Goal: Information Seeking & Learning: Find specific fact

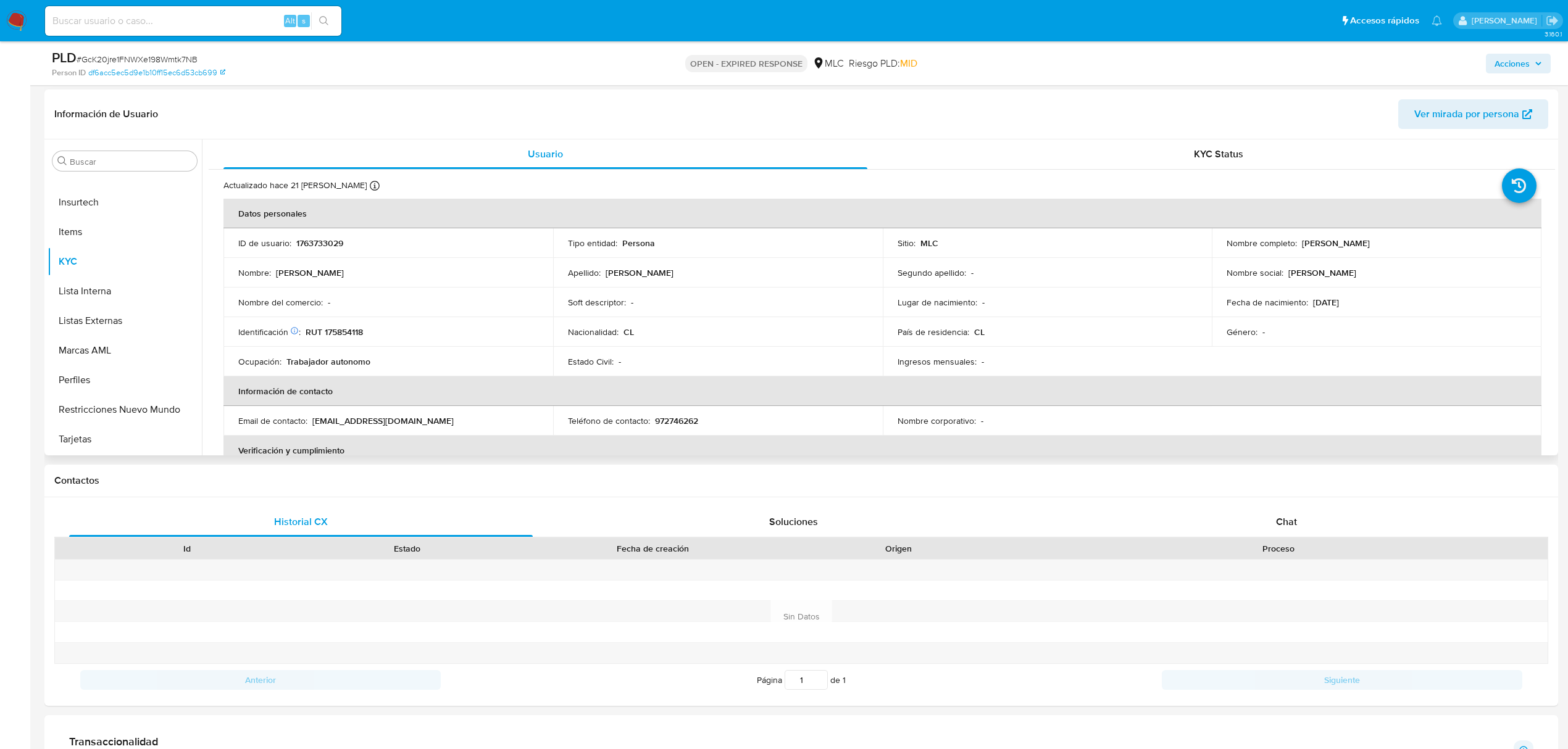
click at [353, 329] on p "RUT 175854118" at bounding box center [333, 331] width 57 height 11
copy p "175854118"
drag, startPoint x: 1349, startPoint y: 245, endPoint x: 1392, endPoint y: 155, distance: 99.7
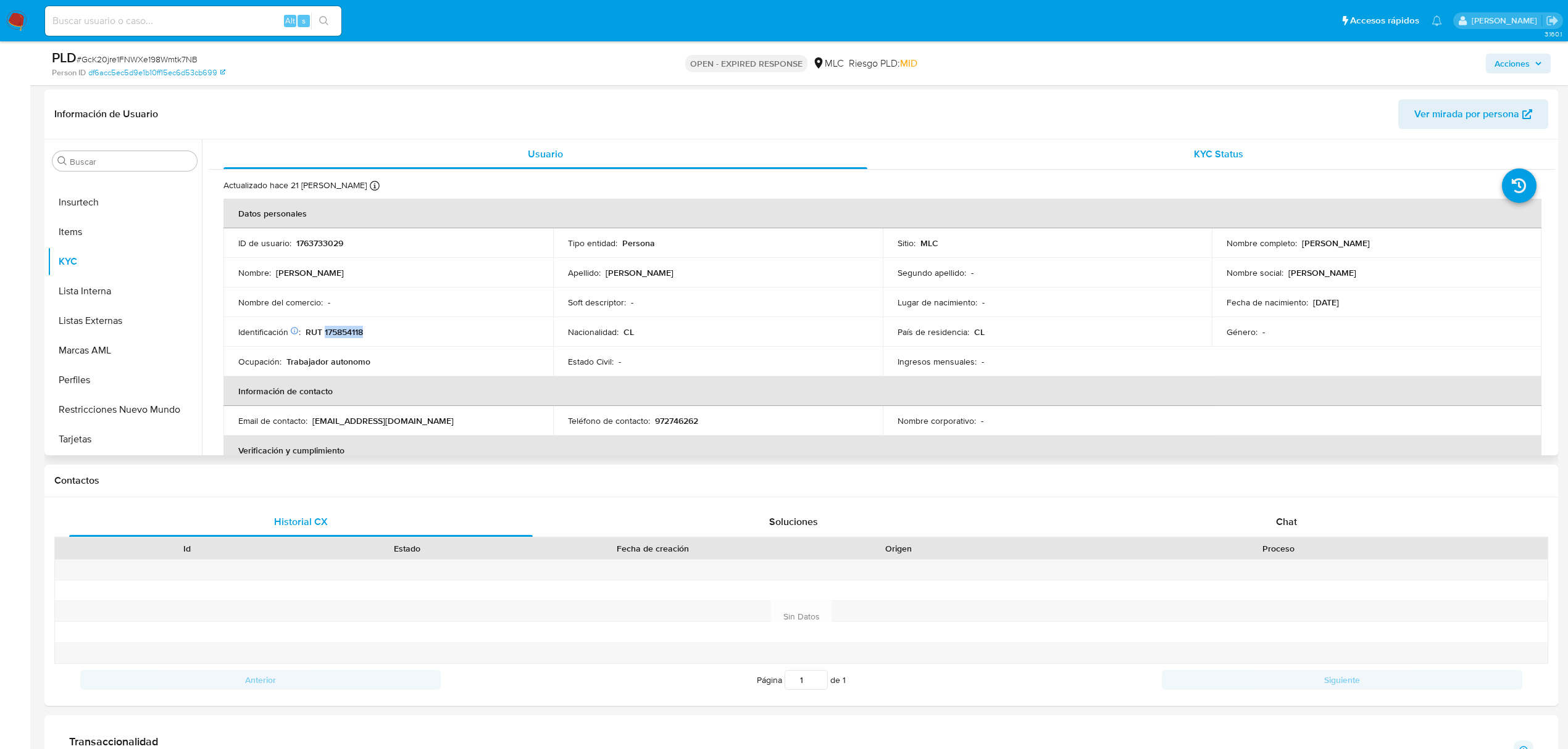
click at [1370, 247] on p "Stefania Daniela Mella Salinas" at bounding box center [1335, 243] width 68 height 11
click at [113, 332] on button "Cruces y Relaciones" at bounding box center [119, 333] width 144 height 30
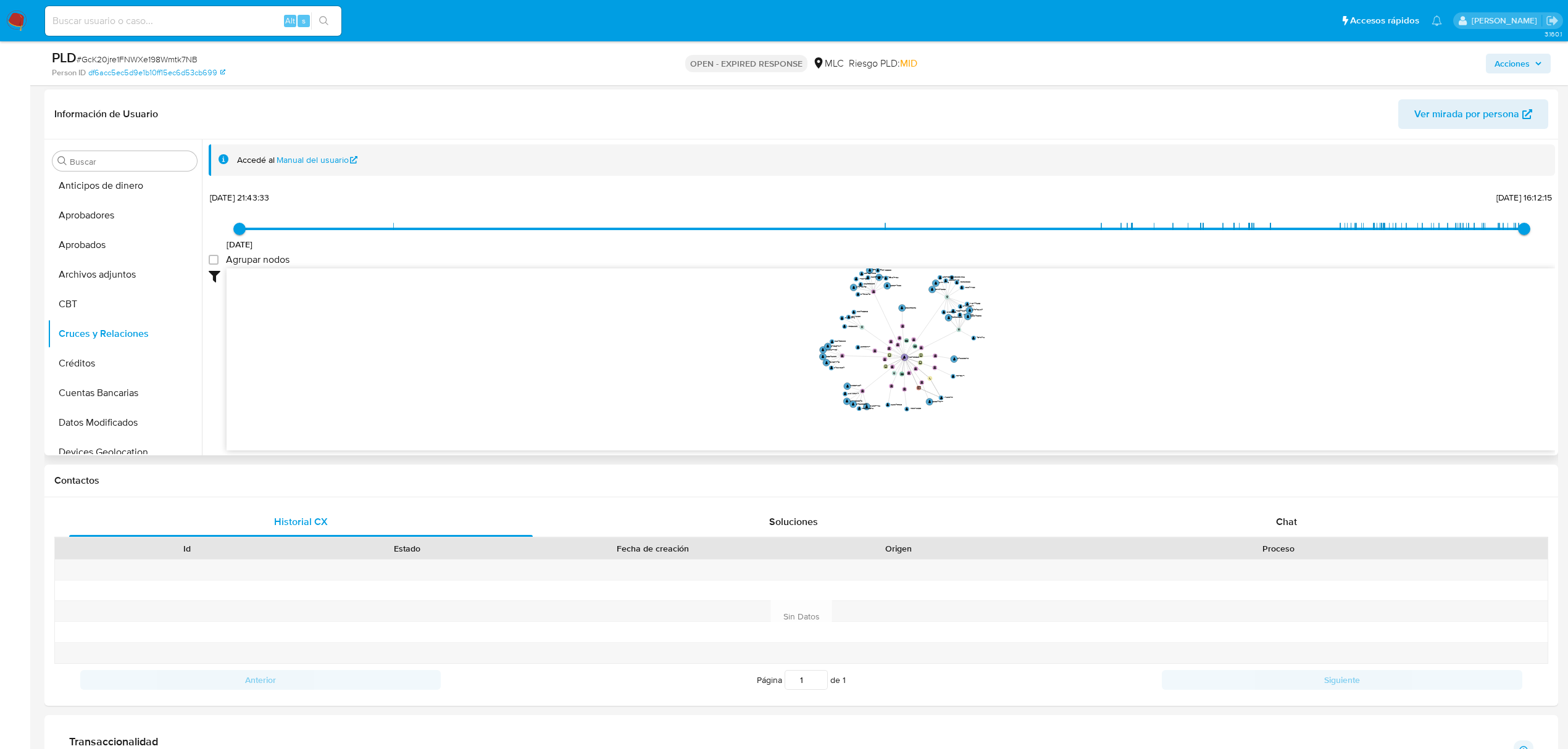
drag, startPoint x: 838, startPoint y: 323, endPoint x: 798, endPoint y: 336, distance: 42.1
click at [798, 336] on icon "device-66a806782025821f9a2d6b0d  user-1763733029  1763733029 D device-6616fc3…" at bounding box center [890, 358] width 1328 height 179
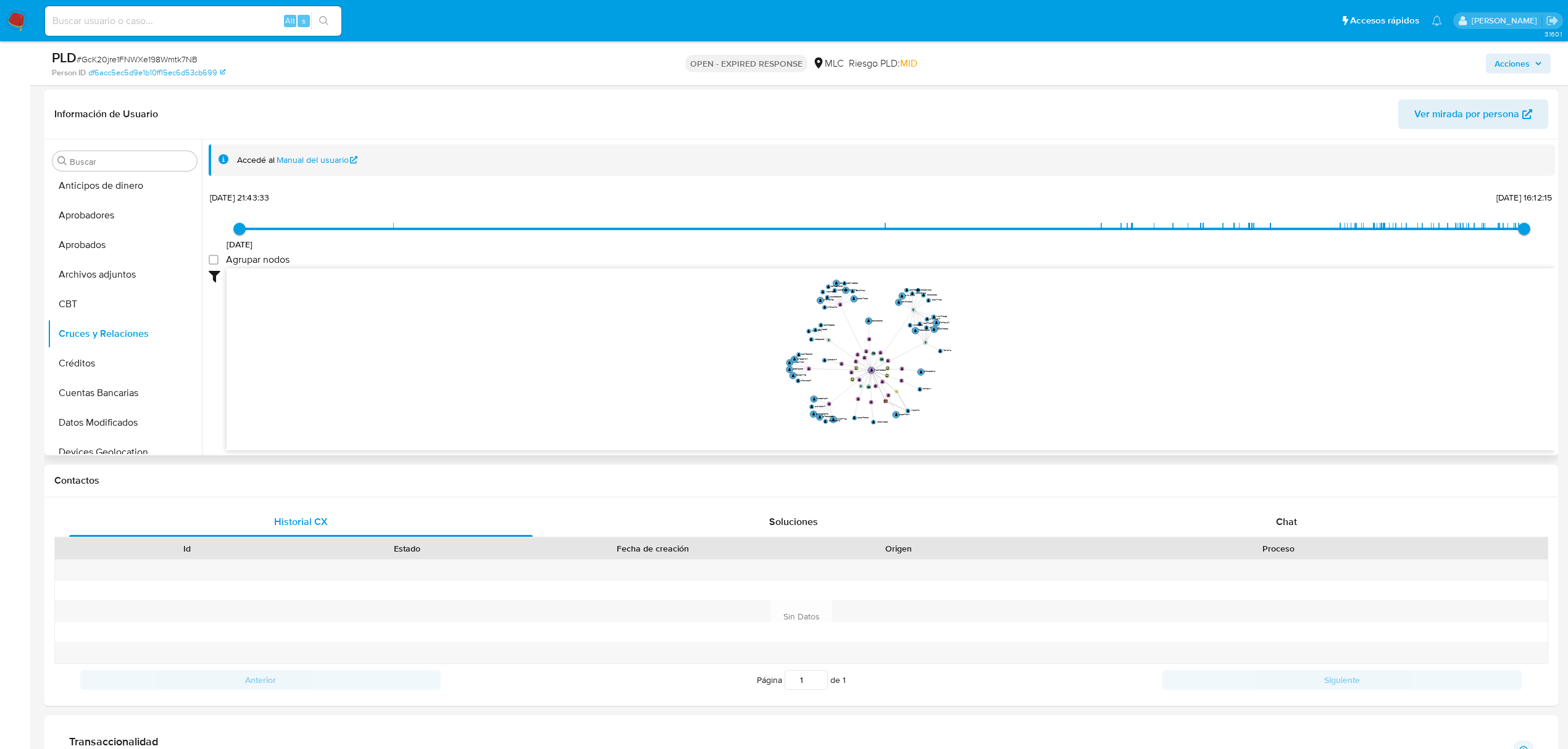
click at [840, 302] on icon "device-66a806782025821f9a2d6b0d  user-1763733029  1763733029 D device-6616fc3…" at bounding box center [890, 358] width 1328 height 179
drag, startPoint x: 840, startPoint y: 306, endPoint x: 523, endPoint y: 350, distance: 320.0
click at [654, 330] on text "" at bounding box center [655, 327] width 3 height 3
drag, startPoint x: 1105, startPoint y: 339, endPoint x: 1126, endPoint y: 347, distance: 22.5
click at [1126, 347] on icon "device-66a806782025821f9a2d6b0d  user-1763733029  1763733029 D device-6616fc3…" at bounding box center [890, 358] width 1328 height 179
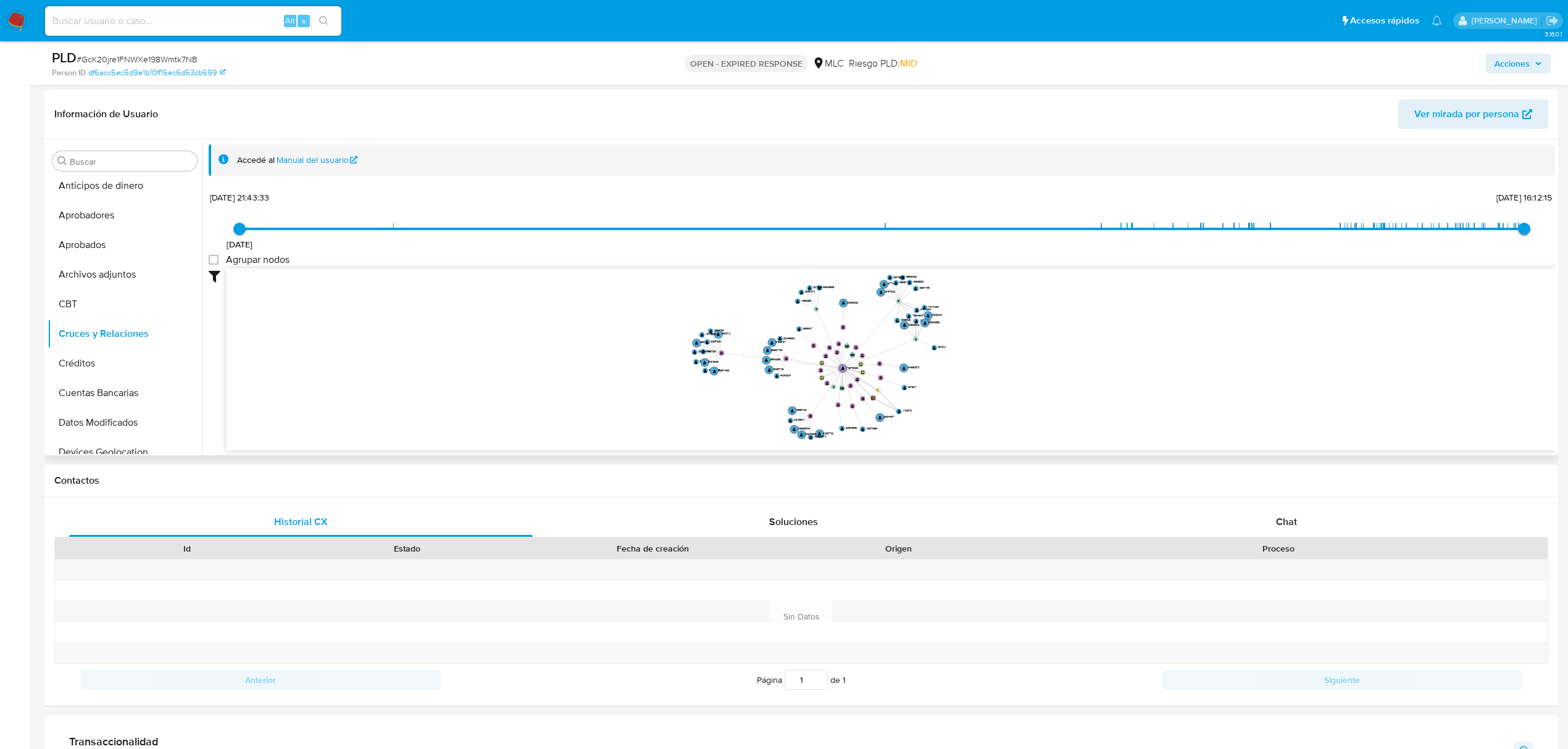
drag, startPoint x: 1017, startPoint y: 375, endPoint x: 1029, endPoint y: 366, distance: 15.0
click at [1029, 366] on icon "device-66a806782025821f9a2d6b0d  user-1763733029  1763733029 D device-6616fc3…" at bounding box center [890, 358] width 1328 height 179
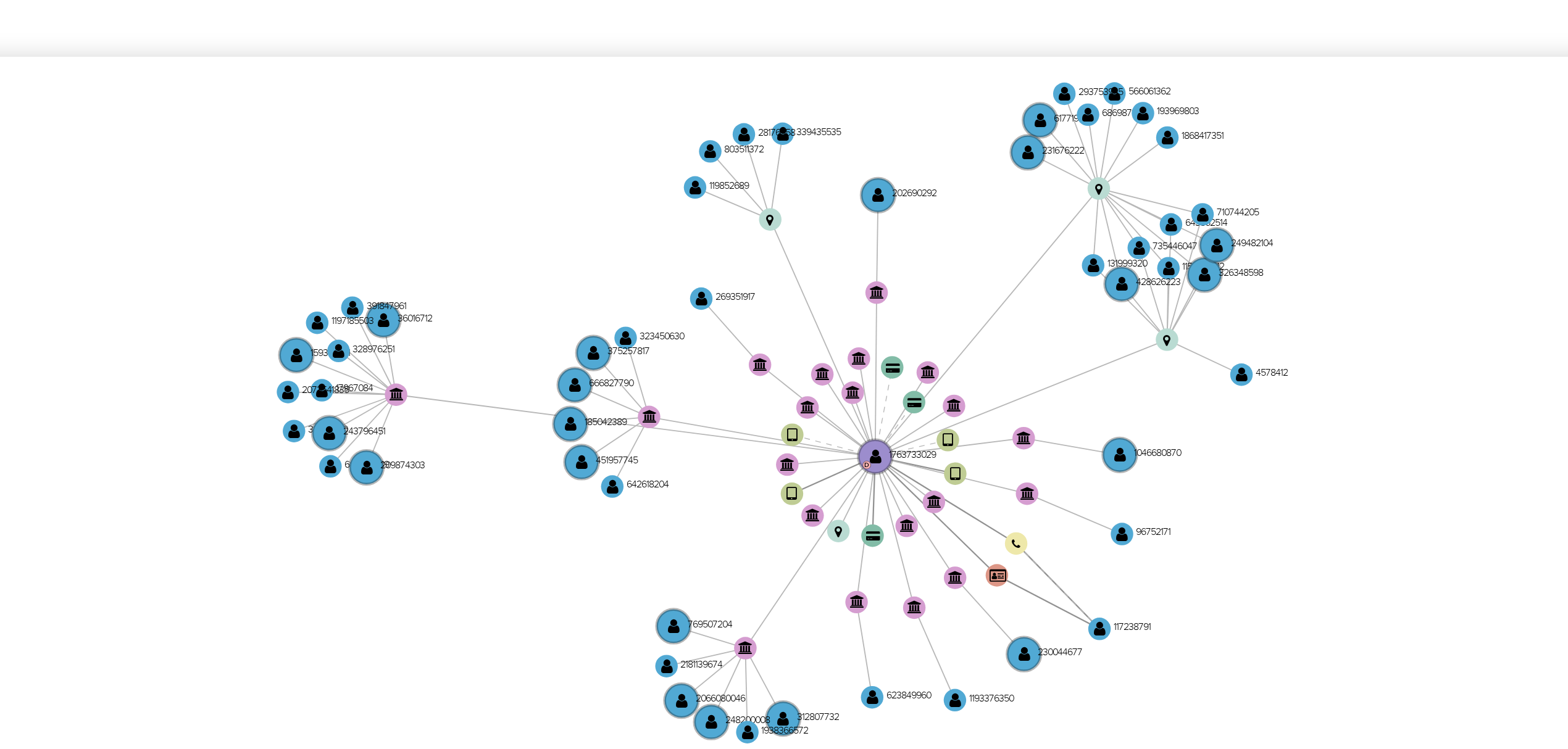
scroll to position [1151, 0]
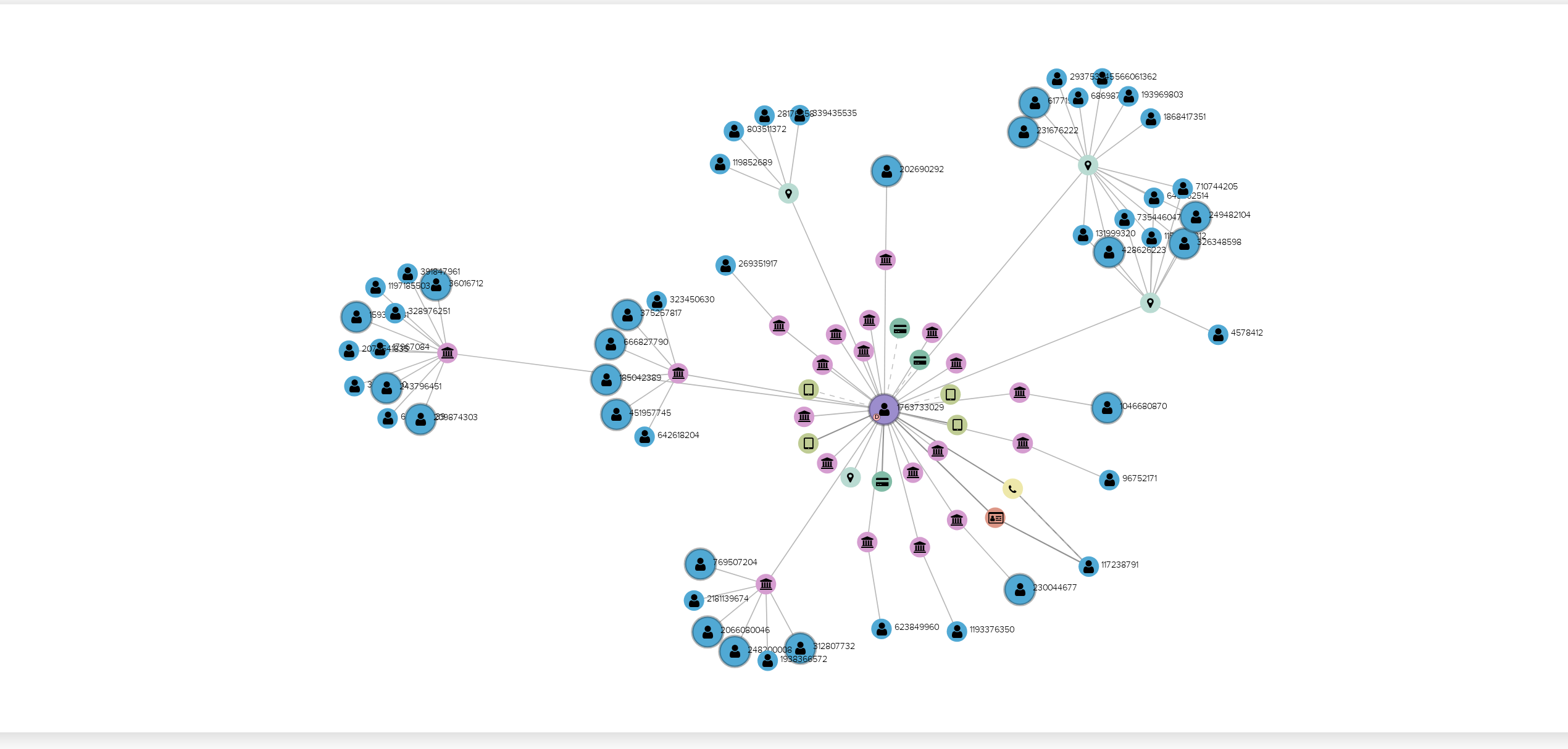
drag, startPoint x: 860, startPoint y: 321, endPoint x: 862, endPoint y: 329, distance: 8.2
click at [862, 329] on icon "device-66a806782025821f9a2d6b0d  user-1763733029  1763733029 D device-6616fc3…" at bounding box center [890, 358] width 1328 height 179
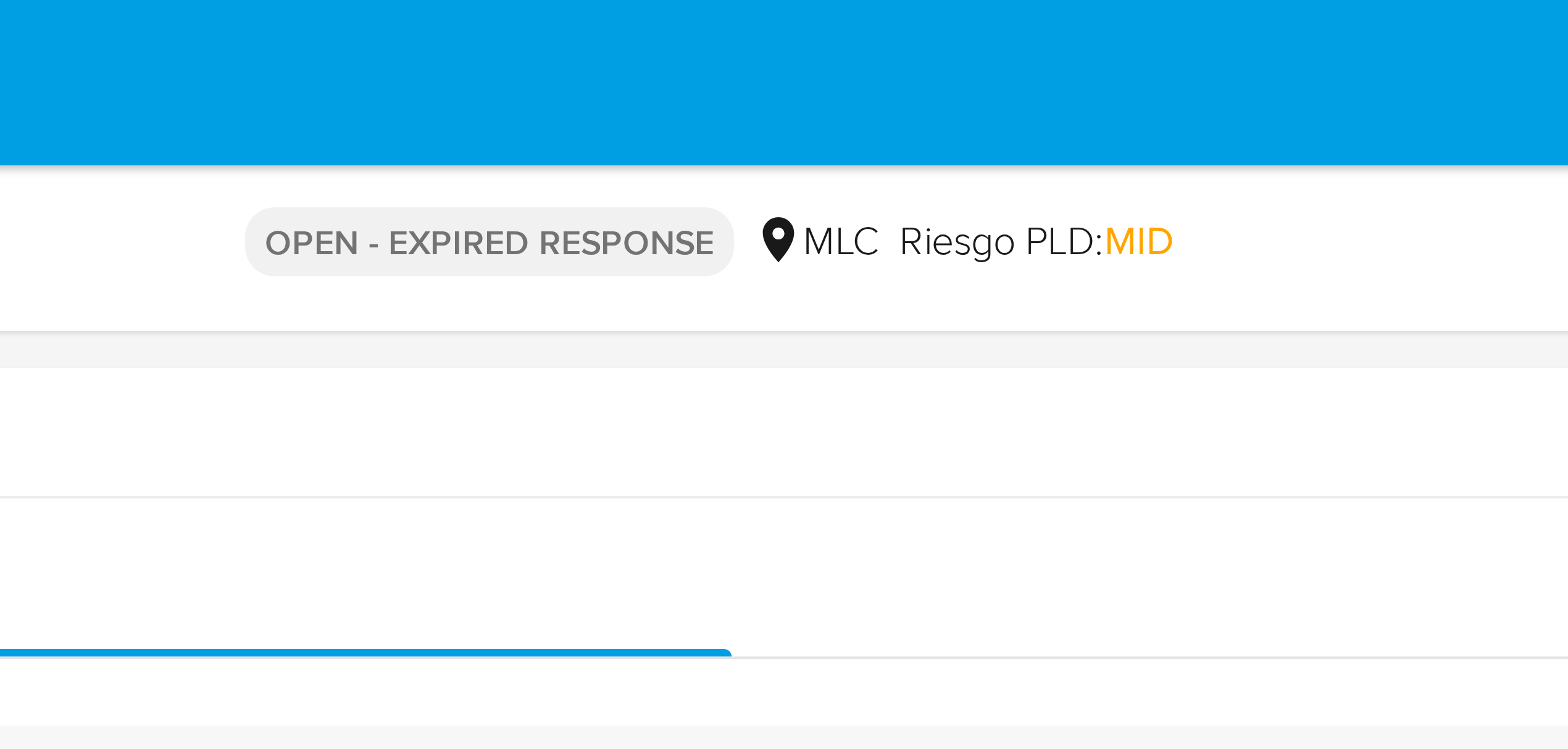
scroll to position [0, 0]
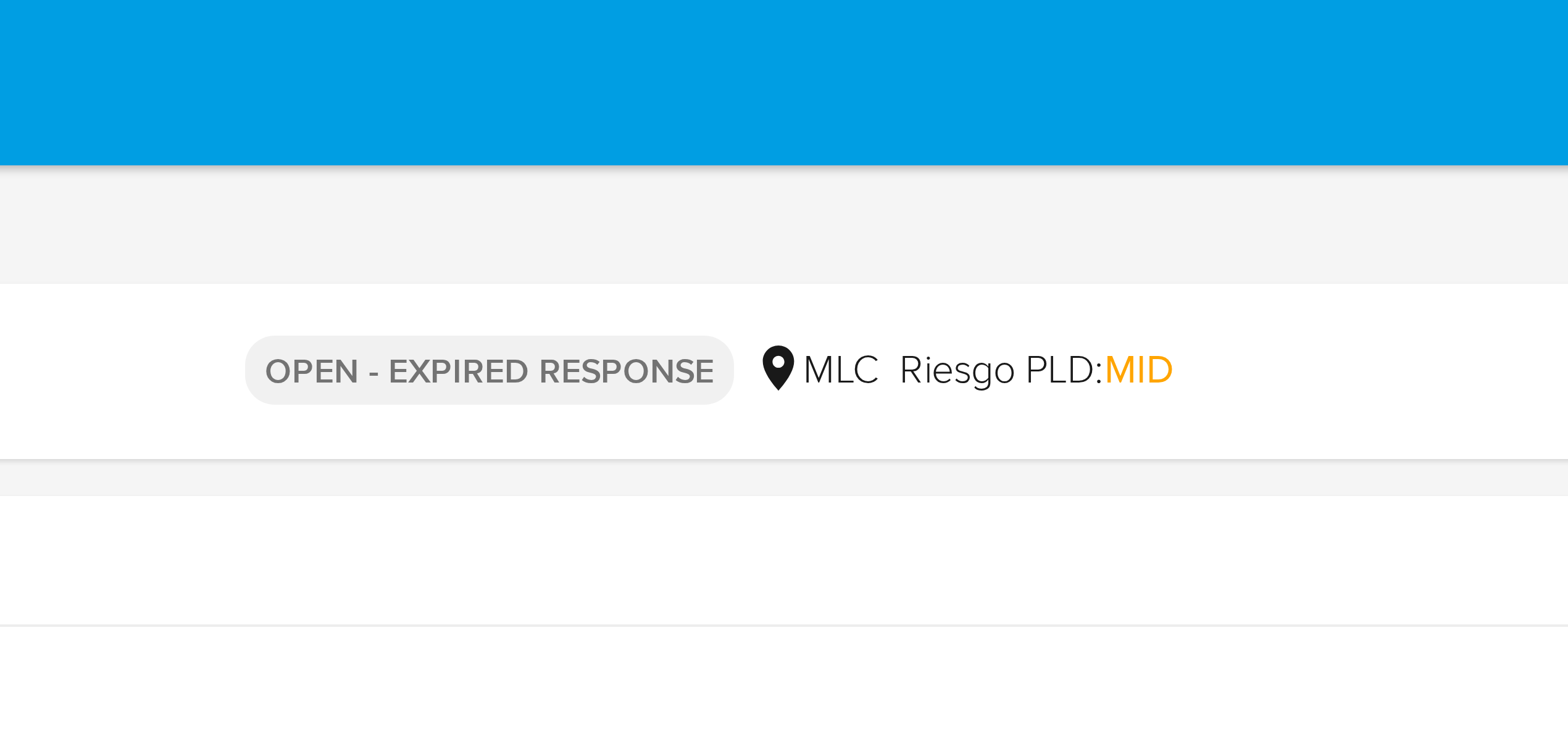
drag, startPoint x: 1018, startPoint y: 354, endPoint x: 1018, endPoint y: 9, distance: 345.0
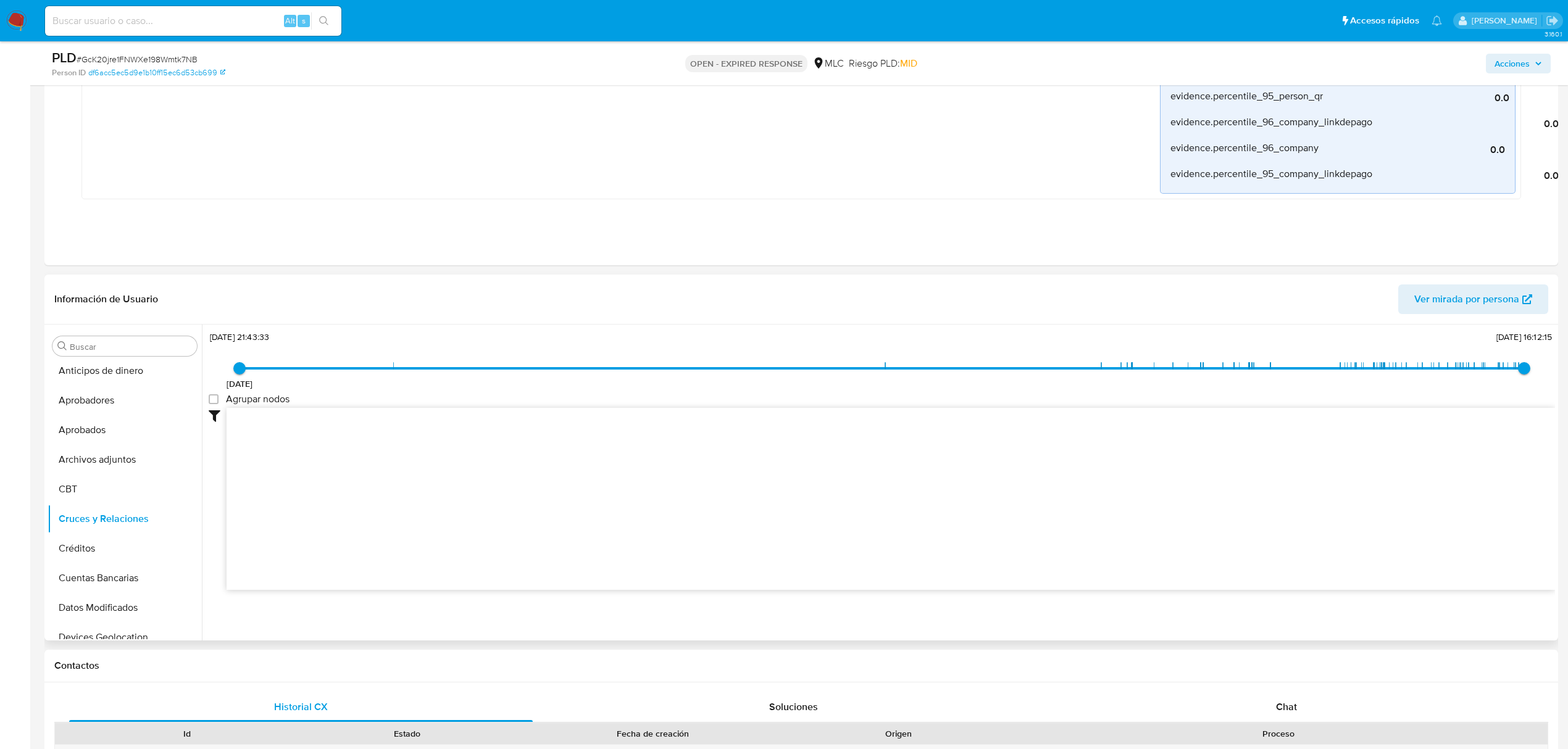
scroll to position [1069, 0]
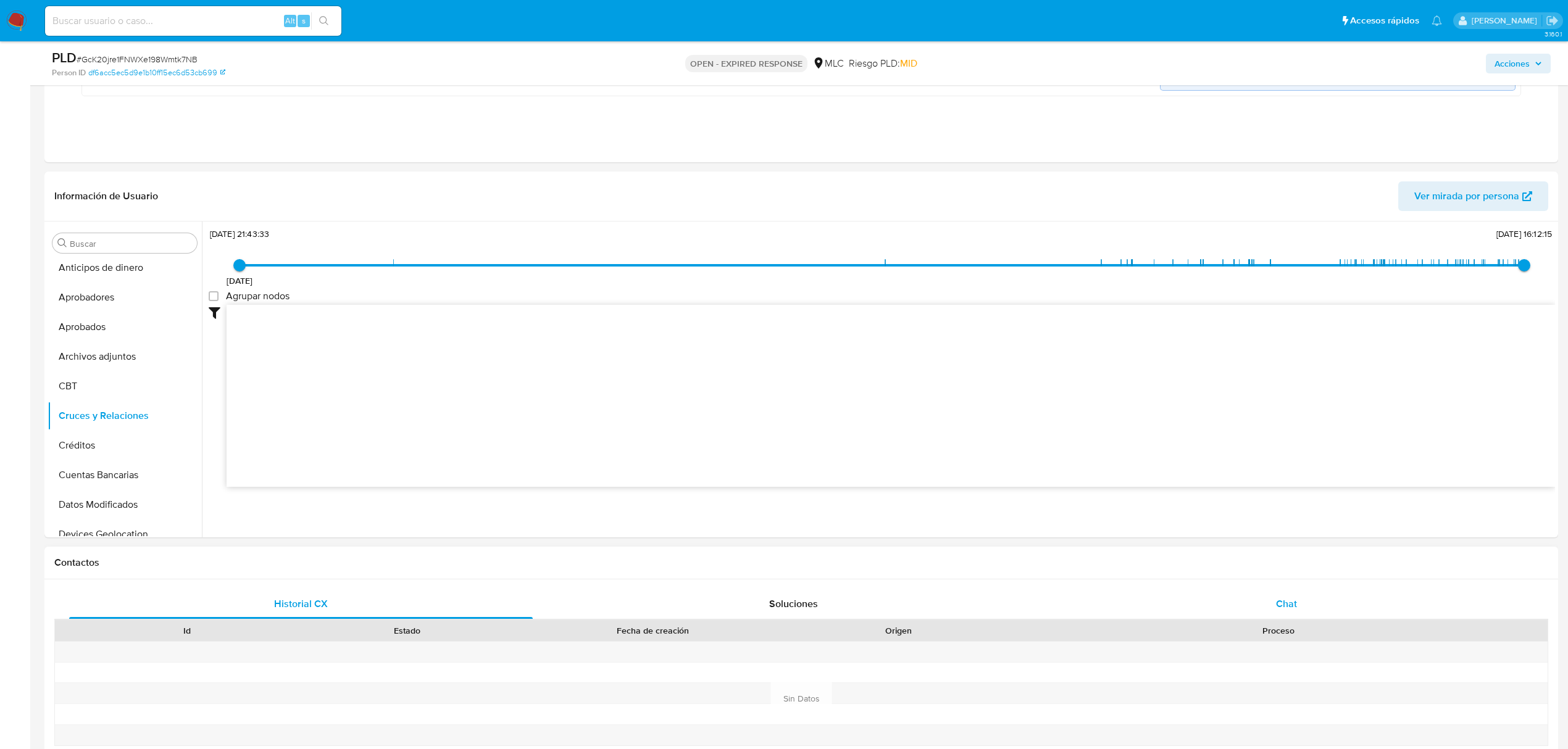
click at [1285, 607] on span "Chat" at bounding box center [1286, 604] width 21 height 15
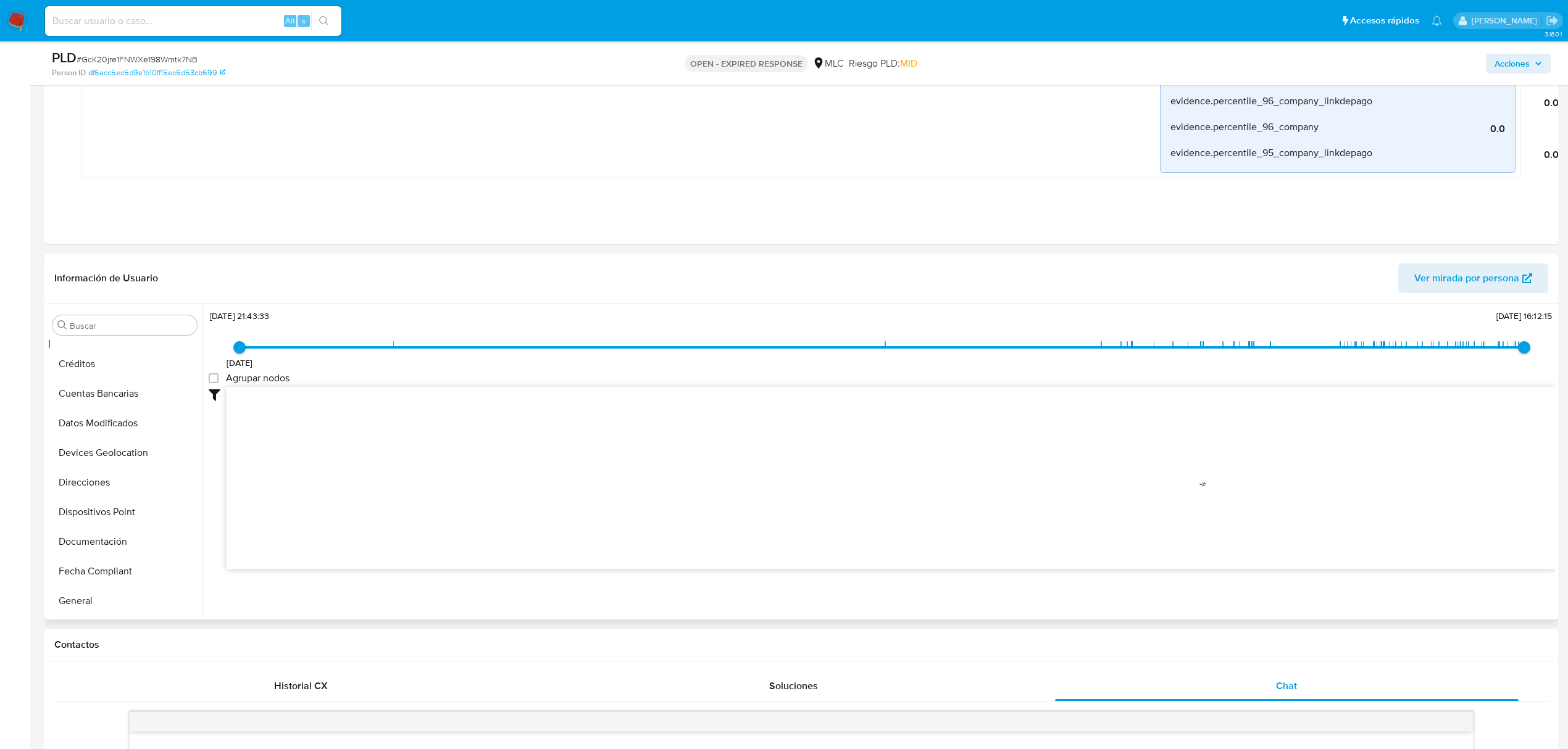
scroll to position [169, 0]
click at [70, 596] on button "General" at bounding box center [119, 600] width 144 height 30
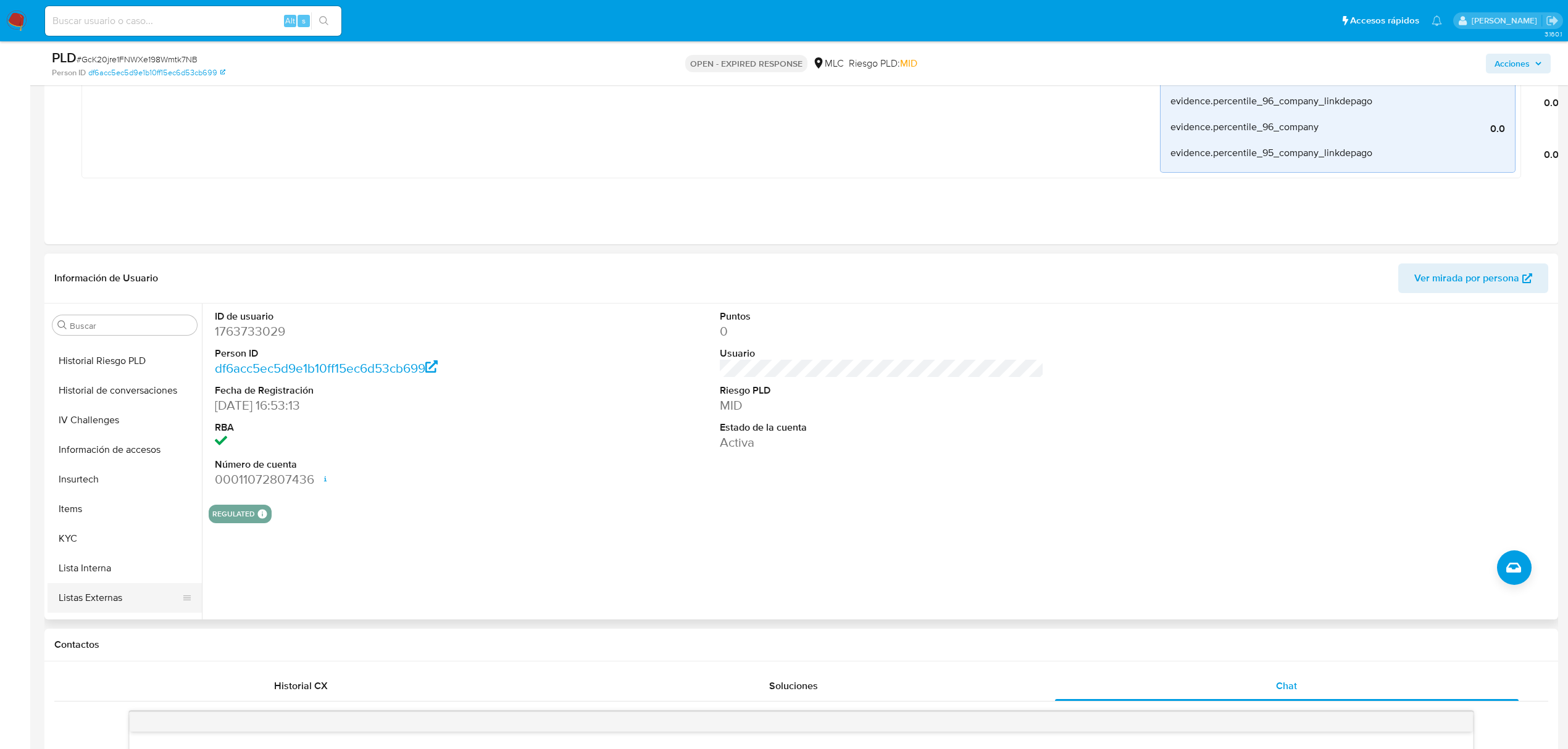
scroll to position [580, 0]
click at [74, 416] on button "KYC" at bounding box center [119, 426] width 144 height 30
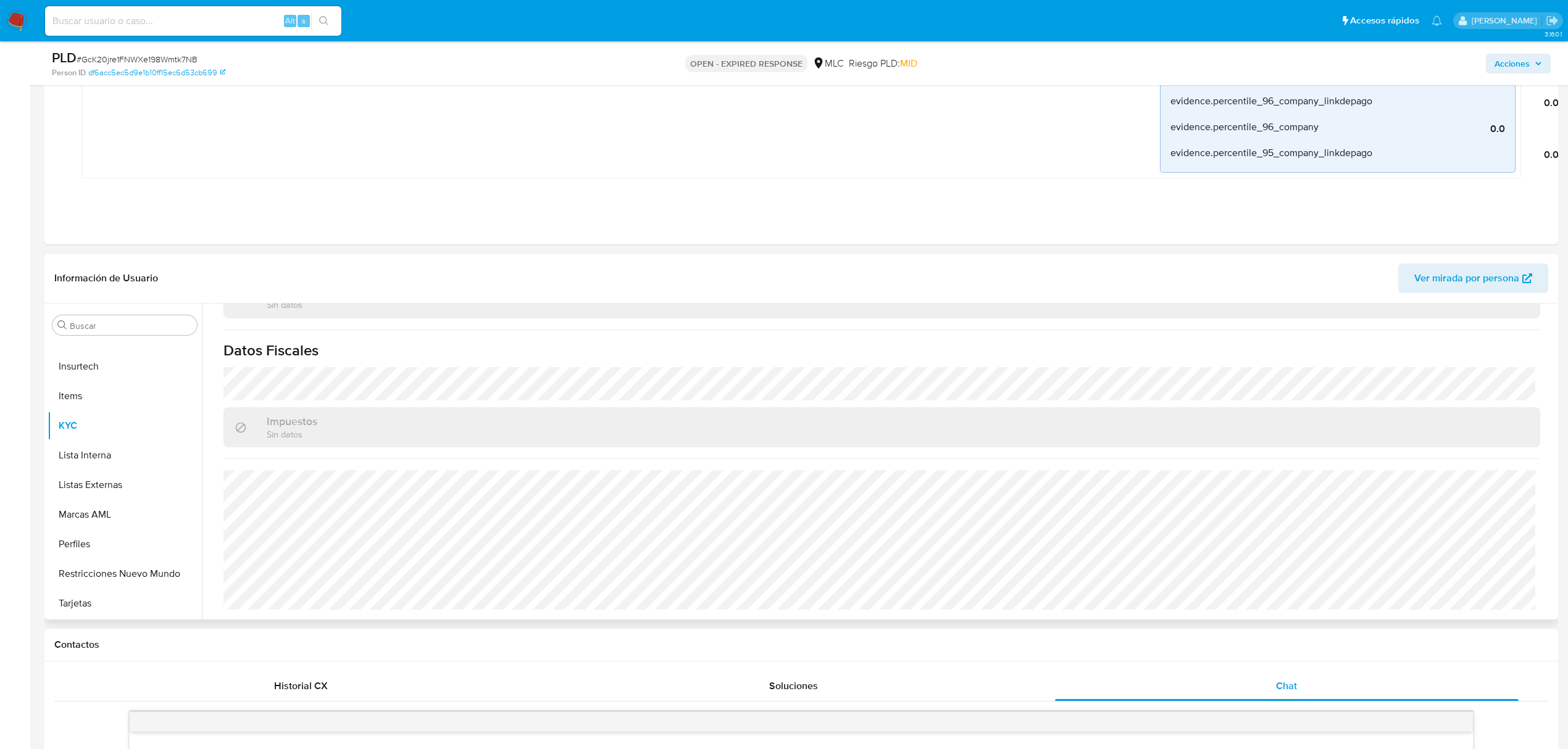
scroll to position [23, 0]
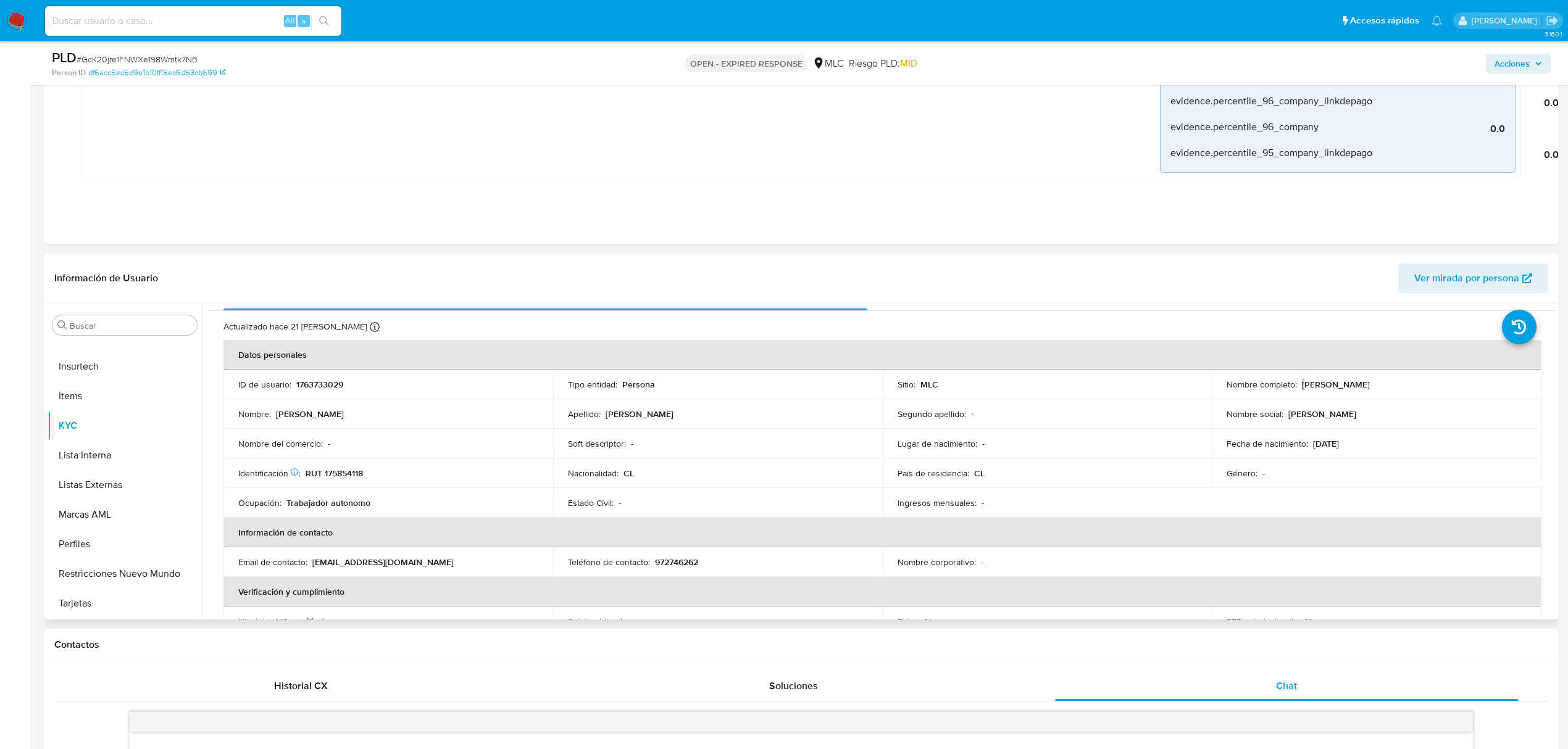
drag, startPoint x: 1305, startPoint y: 386, endPoint x: 1397, endPoint y: 376, distance: 92.5
click at [1397, 376] on td "Nombre completo : Stefania Daniela Mella Salinas" at bounding box center [1376, 384] width 330 height 30
drag, startPoint x: 1362, startPoint y: 383, endPoint x: 1433, endPoint y: 385, distance: 71.0
click at [1433, 385] on div "Nombre completo : Stefania Daniela Mella Salinas" at bounding box center [1376, 384] width 300 height 11
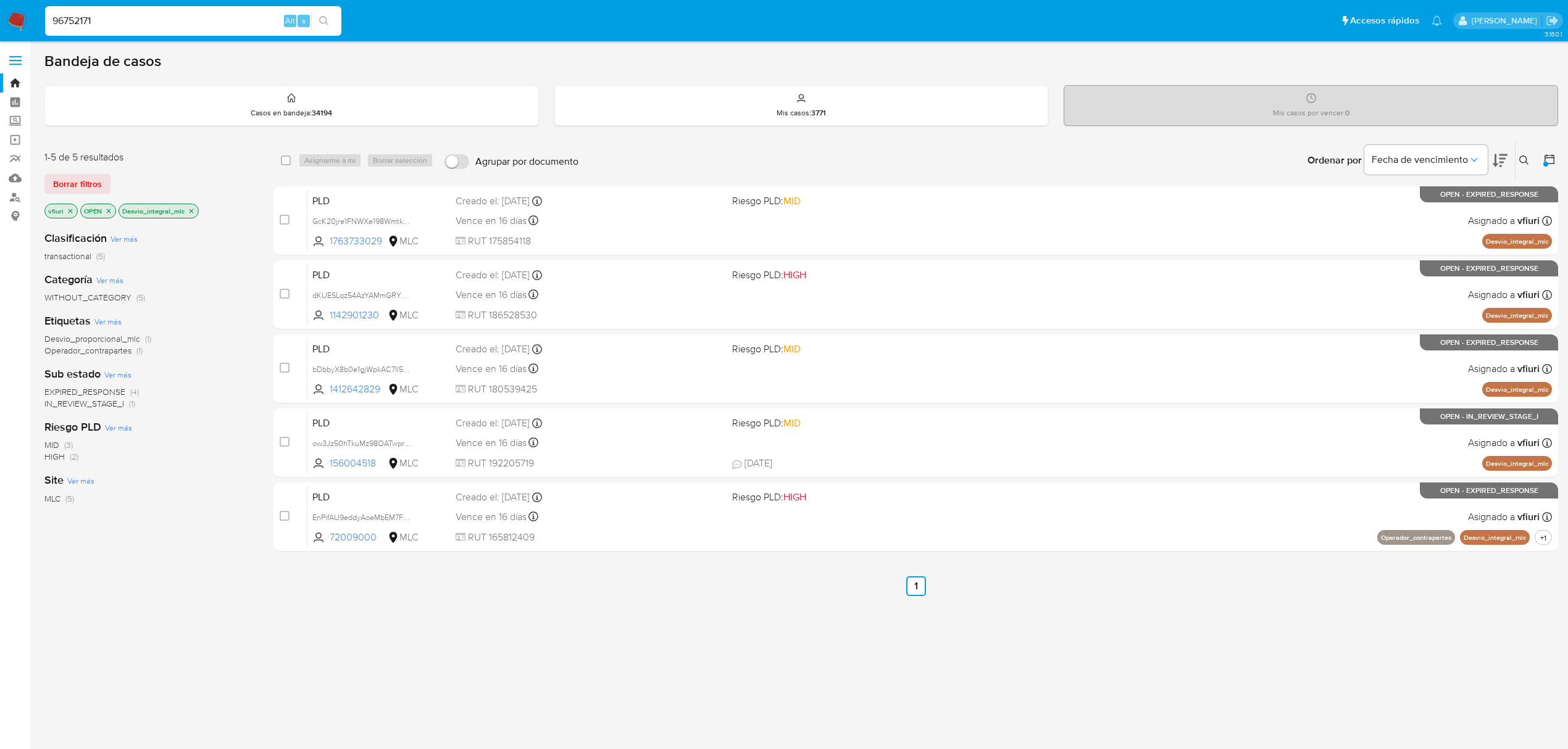
type input "96752171"
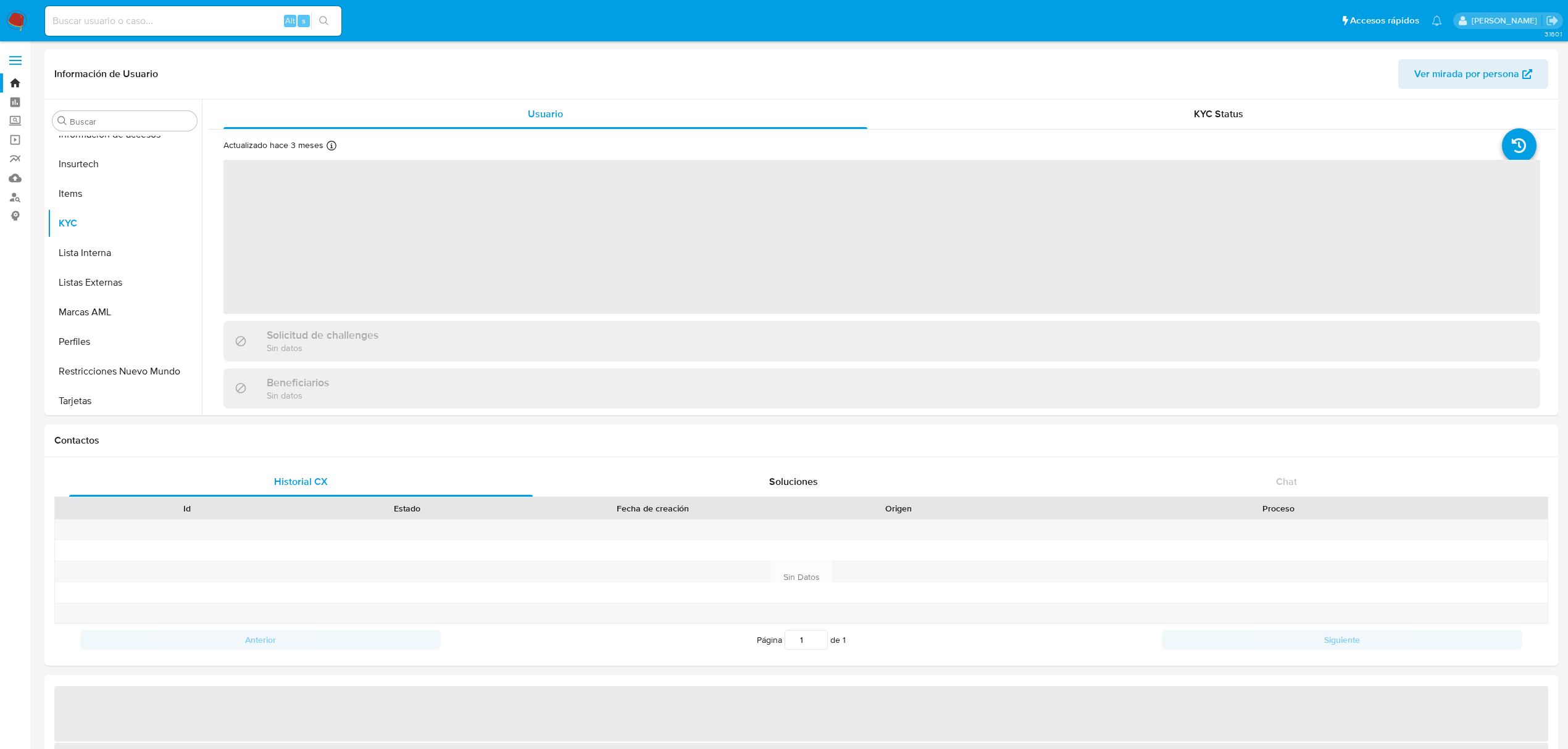
scroll to position [580, 0]
select select "10"
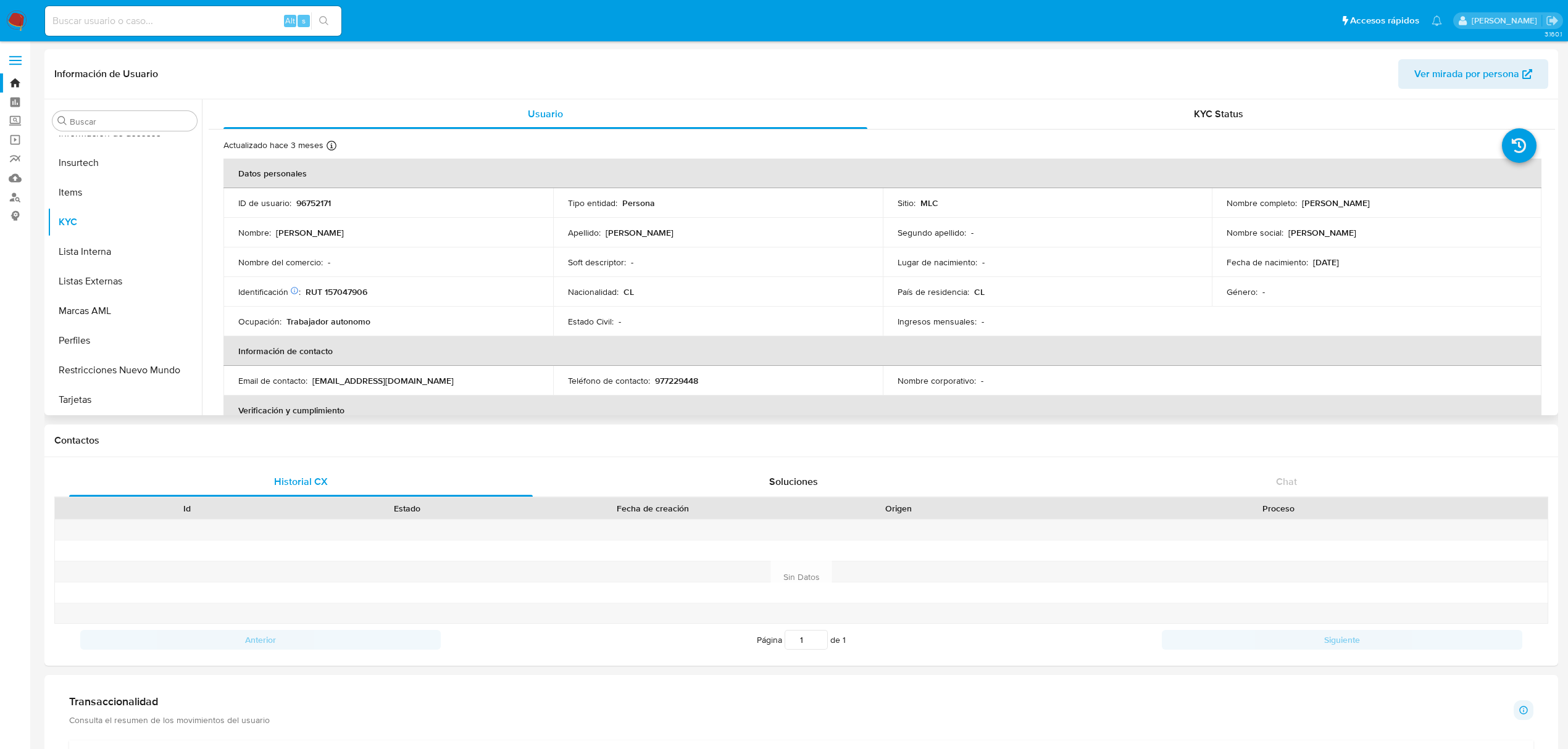
click at [361, 290] on p "RUT 157047906" at bounding box center [336, 291] width 62 height 11
copy p "157047906"
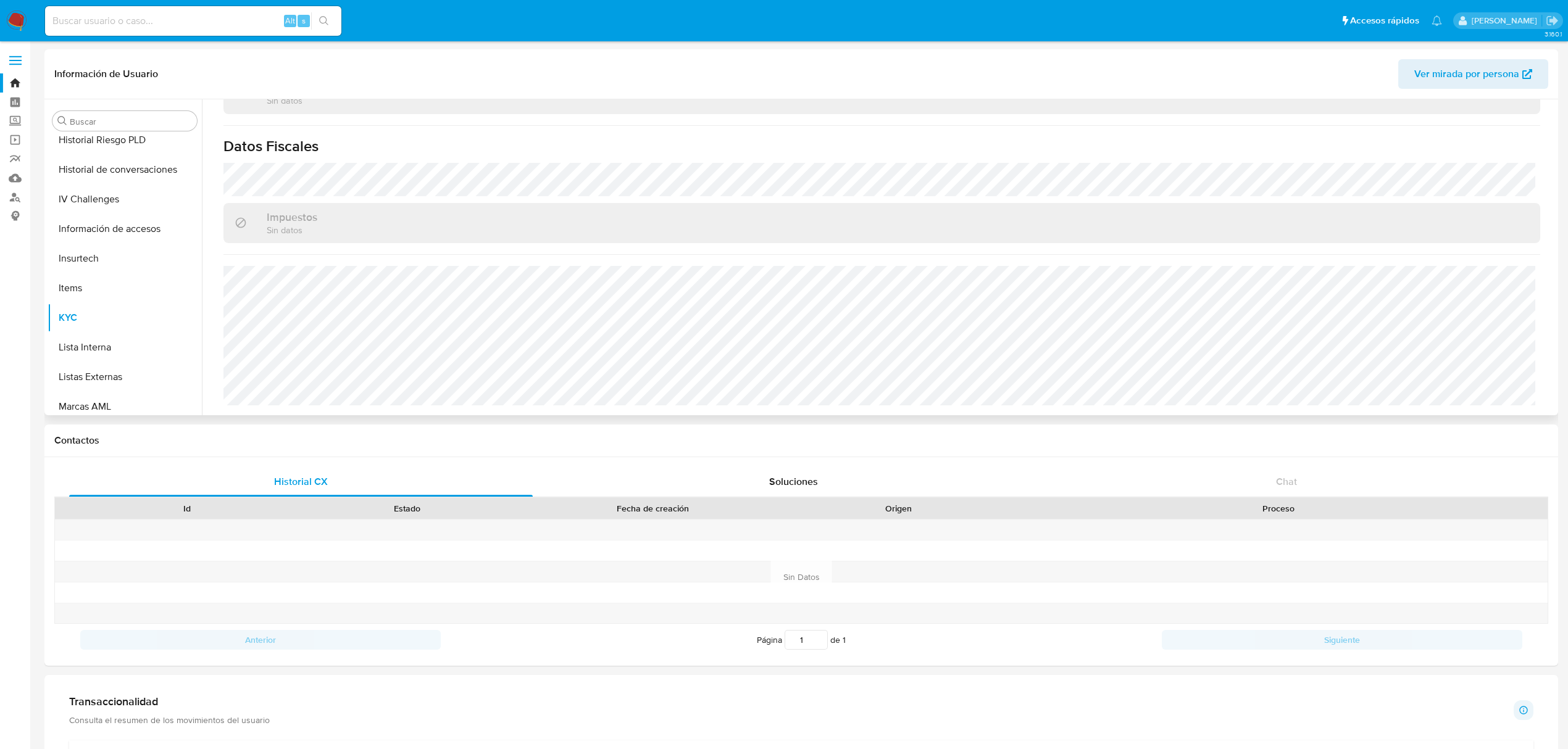
scroll to position [251, 0]
click at [92, 198] on button "Direcciones" at bounding box center [119, 196] width 144 height 30
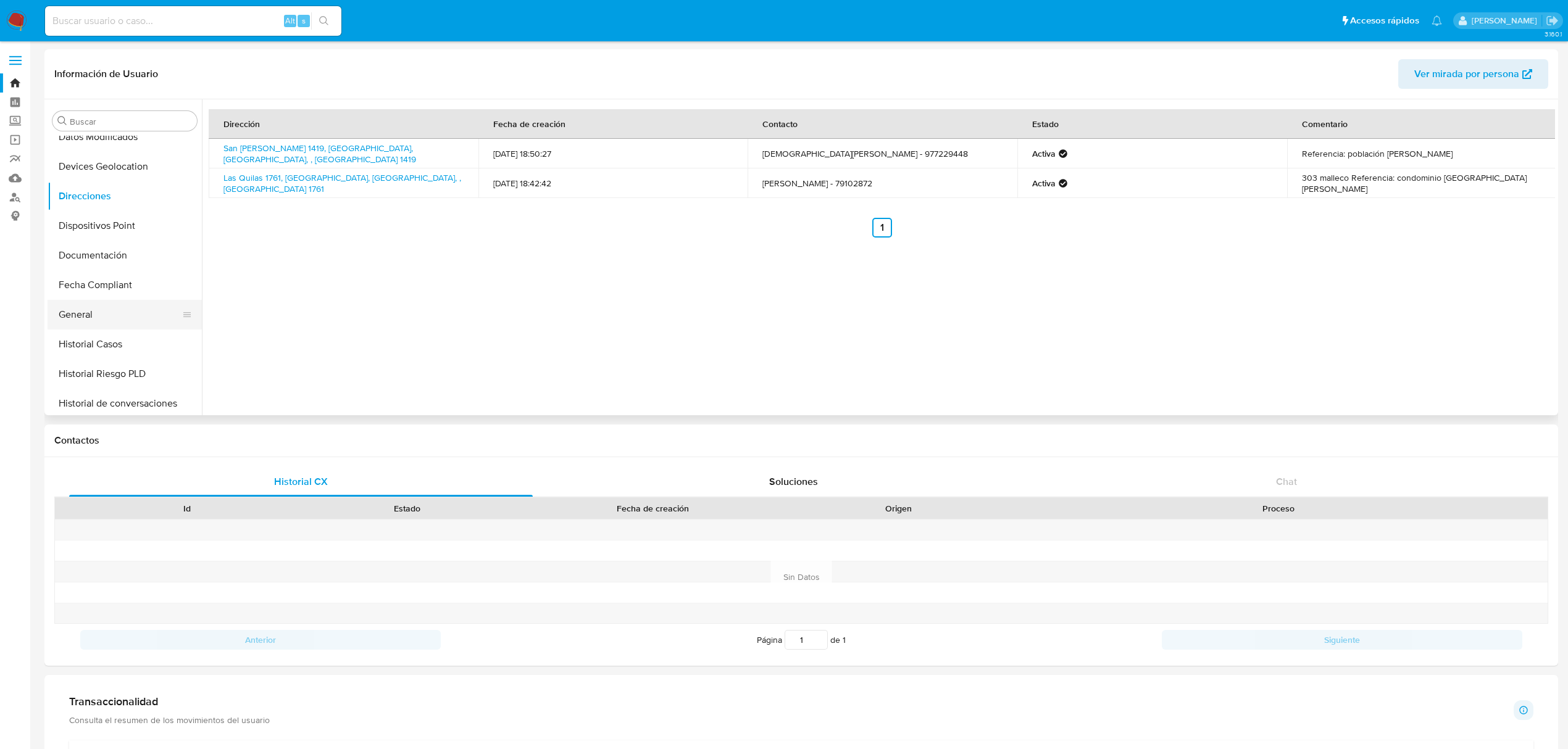
scroll to position [580, 0]
click at [134, 370] on button "Restricciones Nuevo Mundo" at bounding box center [119, 370] width 144 height 30
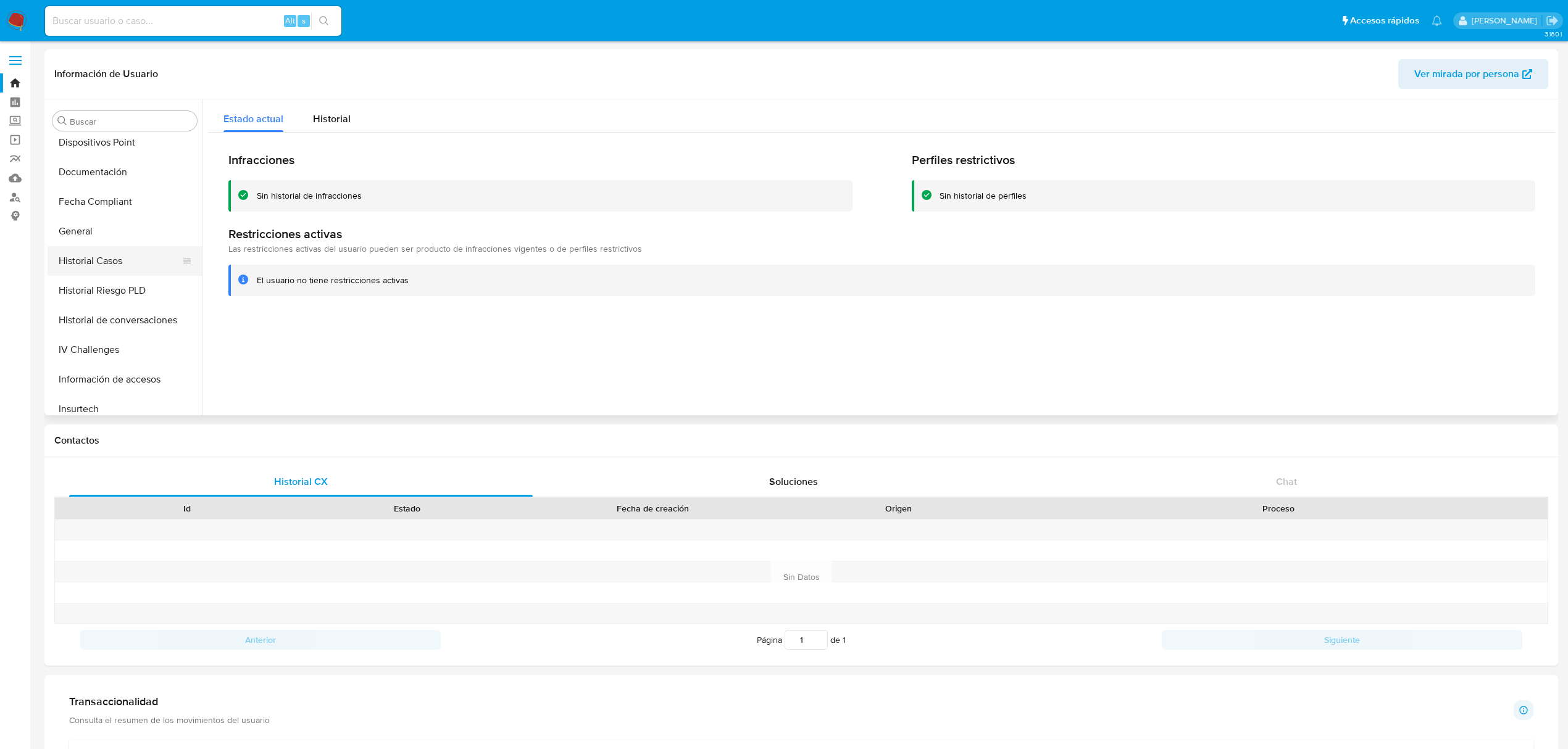
scroll to position [333, 0]
click at [123, 272] on button "Historial Casos" at bounding box center [119, 261] width 144 height 30
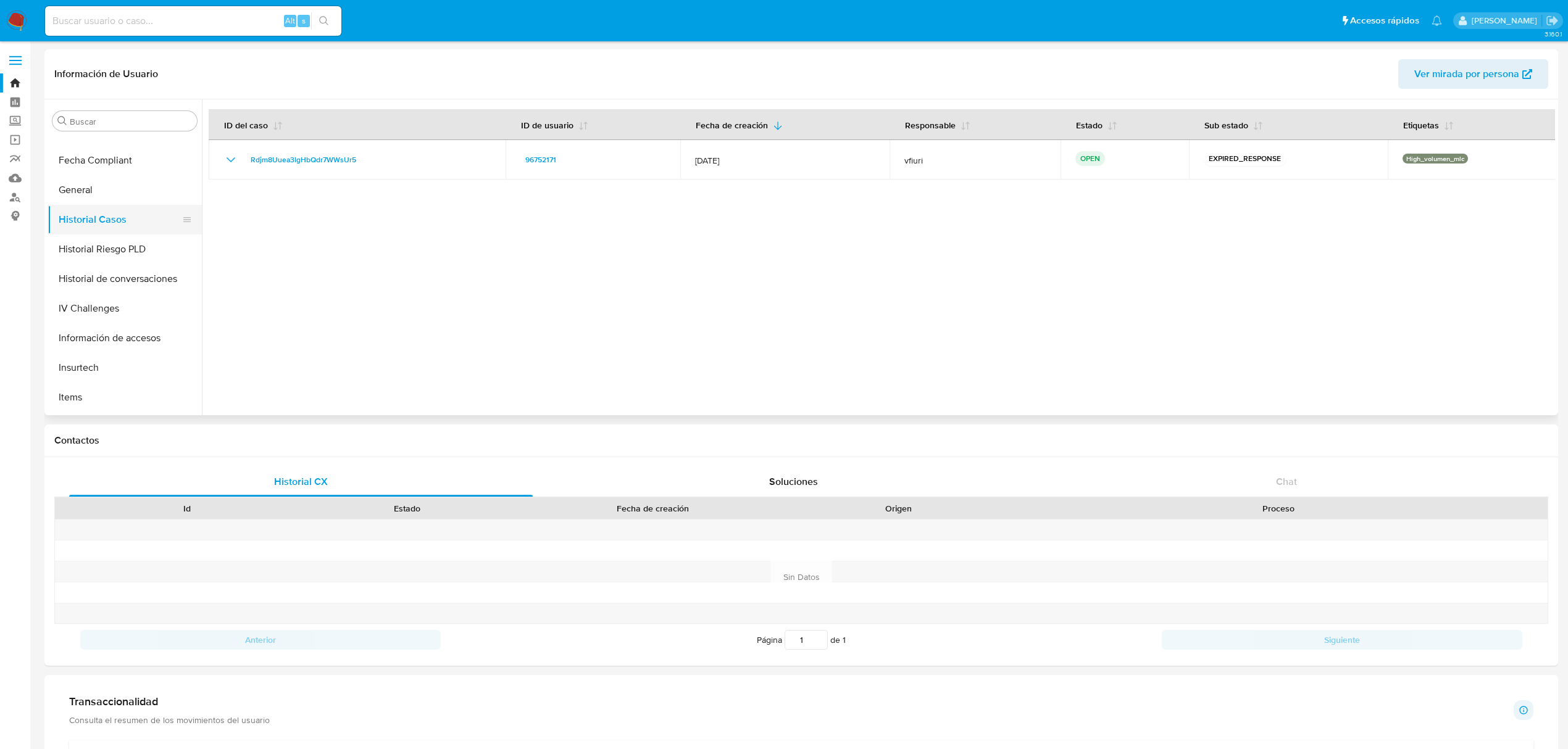
scroll to position [415, 0]
click at [102, 376] on button "KYC" at bounding box center [119, 387] width 144 height 30
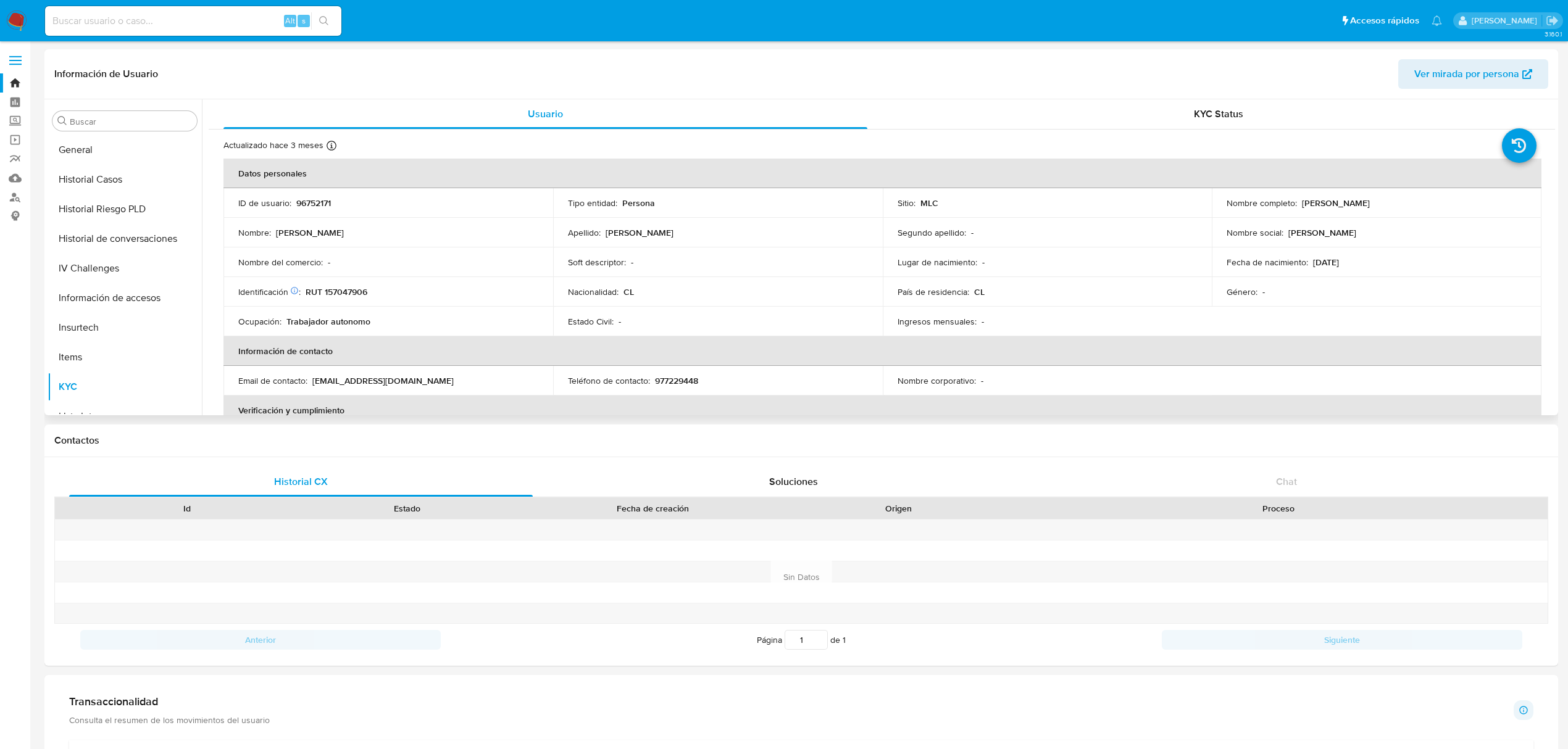
drag, startPoint x: 1299, startPoint y: 205, endPoint x: 1455, endPoint y: 209, distance: 156.1
click at [1455, 209] on td "Nombre completo : [PERSON_NAME]" at bounding box center [1376, 202] width 330 height 30
copy p "[PERSON_NAME]"
